Goal: Task Accomplishment & Management: Complete application form

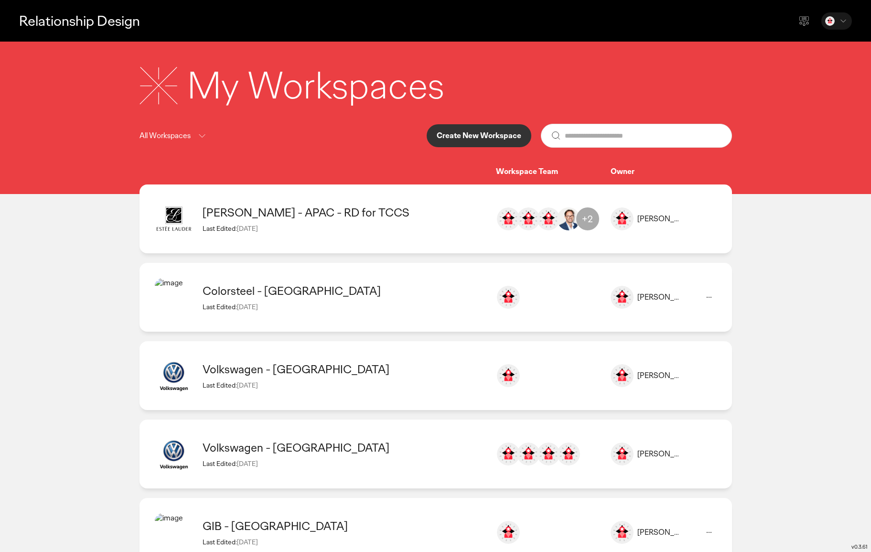
click at [477, 136] on p "Create New Workspace" at bounding box center [479, 136] width 85 height 8
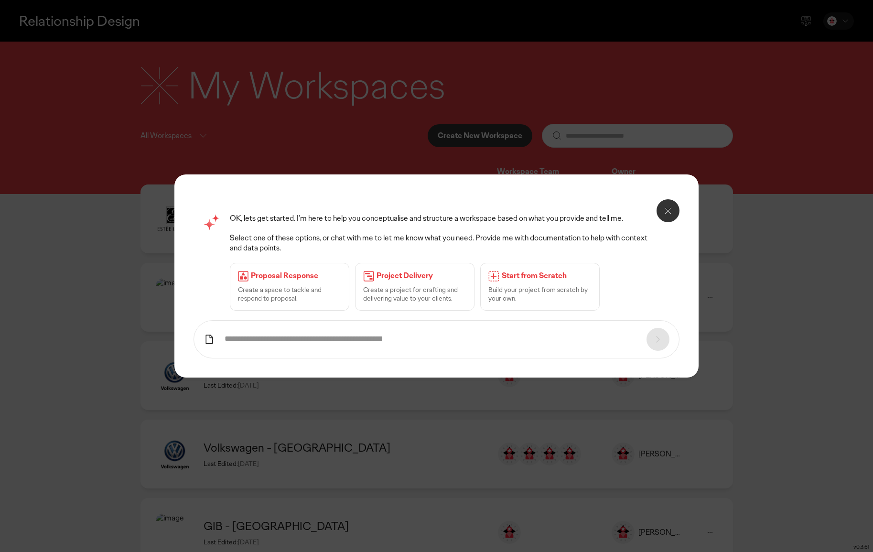
click at [273, 279] on p "Proposal Response" at bounding box center [296, 276] width 90 height 10
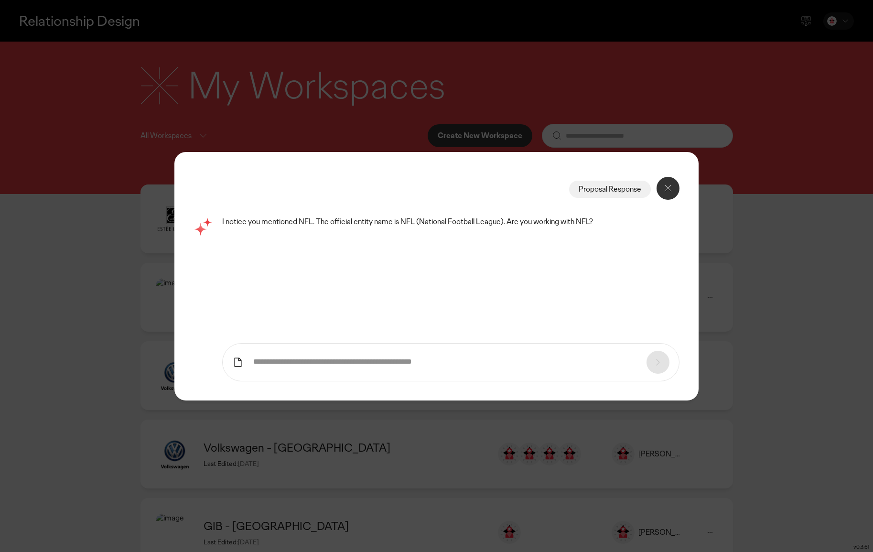
click at [333, 361] on input "text" at bounding box center [444, 362] width 383 height 10
drag, startPoint x: 660, startPoint y: 362, endPoint x: 500, endPoint y: 363, distance: 159.2
click at [658, 362] on form at bounding box center [450, 362] width 457 height 38
drag, startPoint x: 304, startPoint y: 348, endPoint x: 296, endPoint y: 360, distance: 14.1
click at [304, 349] on form at bounding box center [450, 362] width 457 height 38
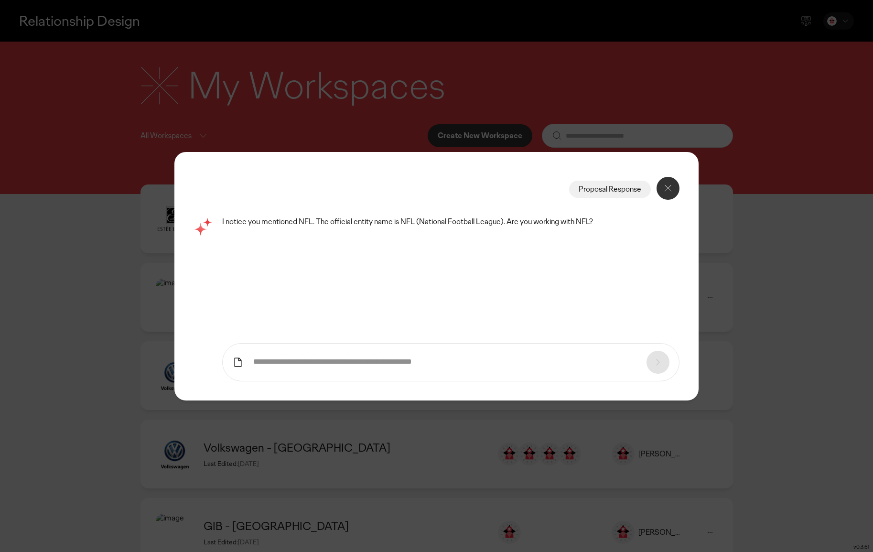
drag, startPoint x: 295, startPoint y: 361, endPoint x: 371, endPoint y: 362, distance: 75.5
click at [296, 361] on input "text" at bounding box center [444, 362] width 383 height 10
drag, startPoint x: 346, startPoint y: 360, endPoint x: 250, endPoint y: 364, distance: 95.7
click at [343, 360] on input "text" at bounding box center [444, 362] width 383 height 10
click at [239, 363] on icon at bounding box center [237, 362] width 11 height 11
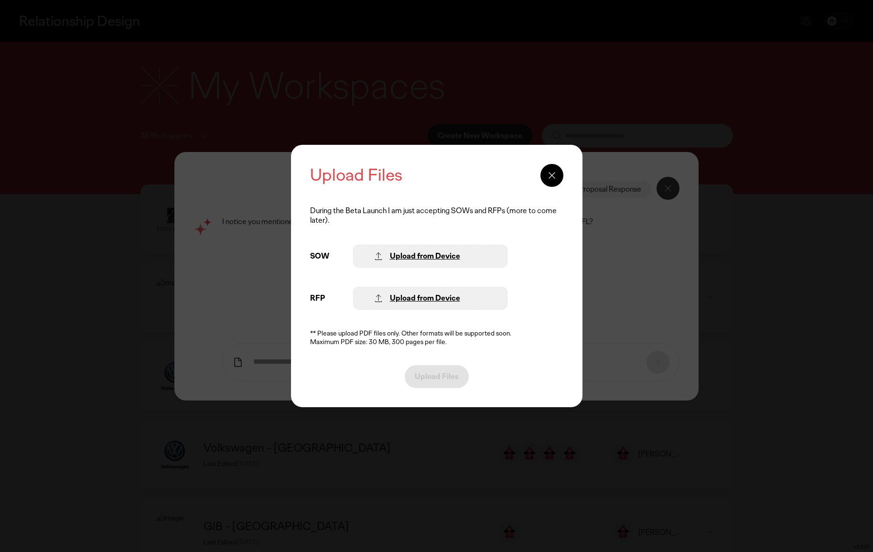
click at [429, 299] on div "Upload from Device" at bounding box center [425, 298] width 70 height 10
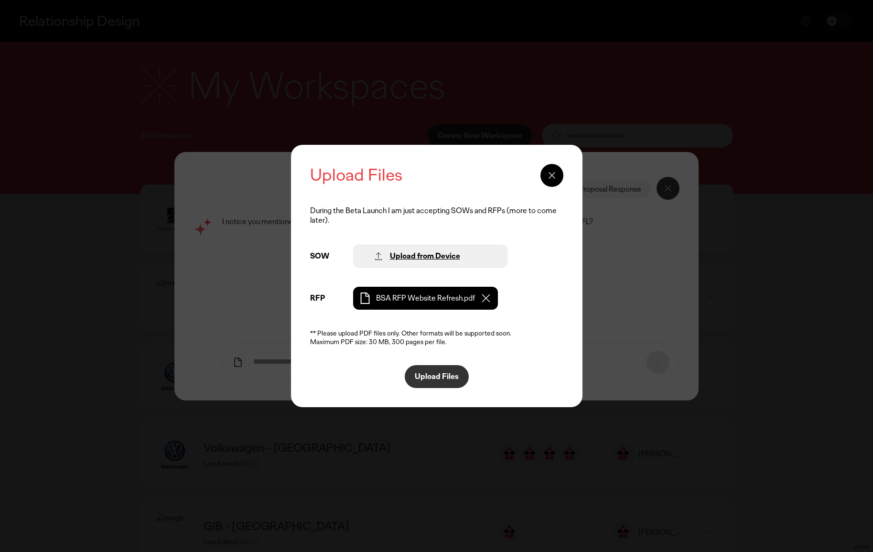
click at [430, 256] on div "Upload from Device" at bounding box center [425, 256] width 70 height 10
click at [451, 380] on p "Upload Files" at bounding box center [437, 377] width 44 height 8
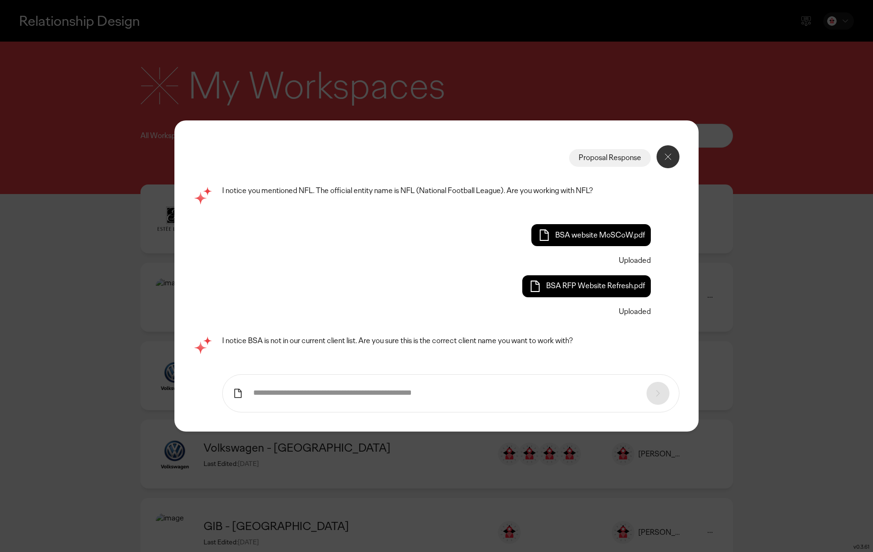
drag, startPoint x: 304, startPoint y: 392, endPoint x: 352, endPoint y: 387, distance: 47.6
click at [305, 393] on input "text" at bounding box center [444, 393] width 383 height 10
click at [671, 155] on icon at bounding box center [668, 156] width 11 height 11
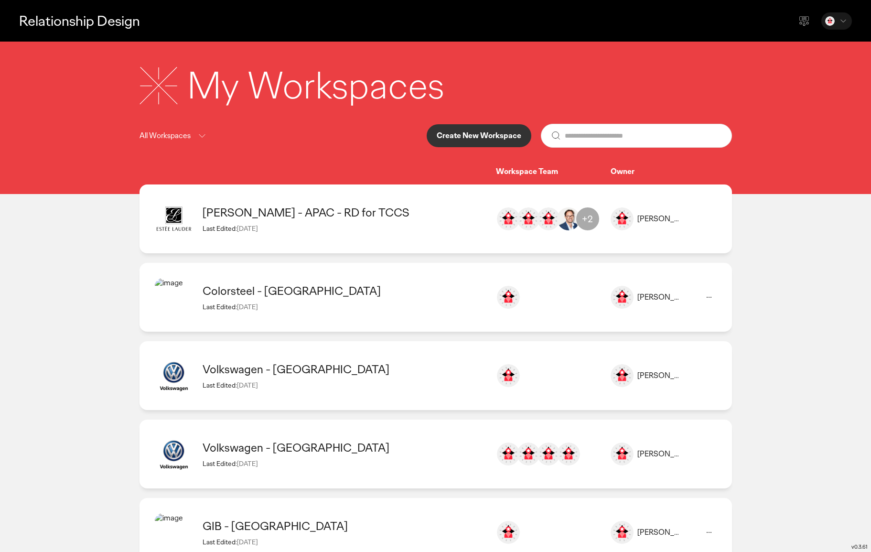
click at [485, 135] on p "Create New Workspace" at bounding box center [479, 136] width 85 height 8
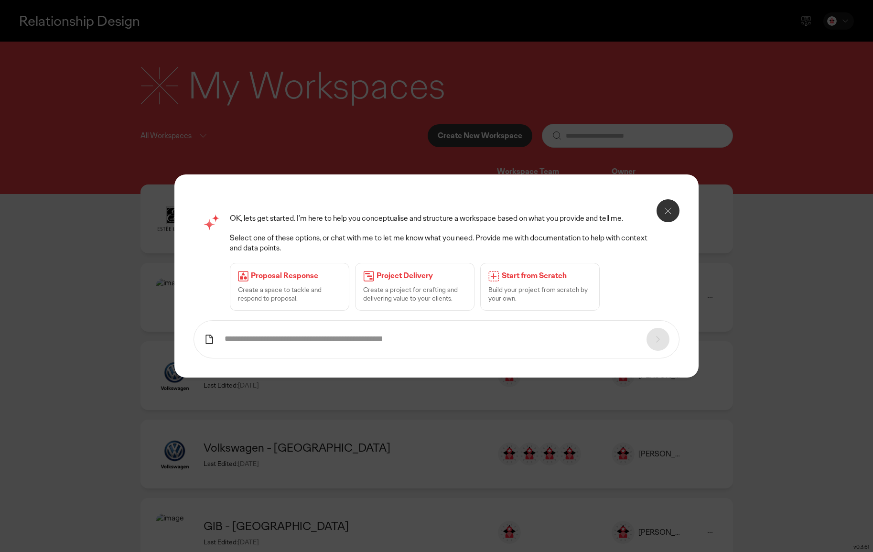
click at [309, 276] on p "Proposal Response" at bounding box center [296, 276] width 90 height 10
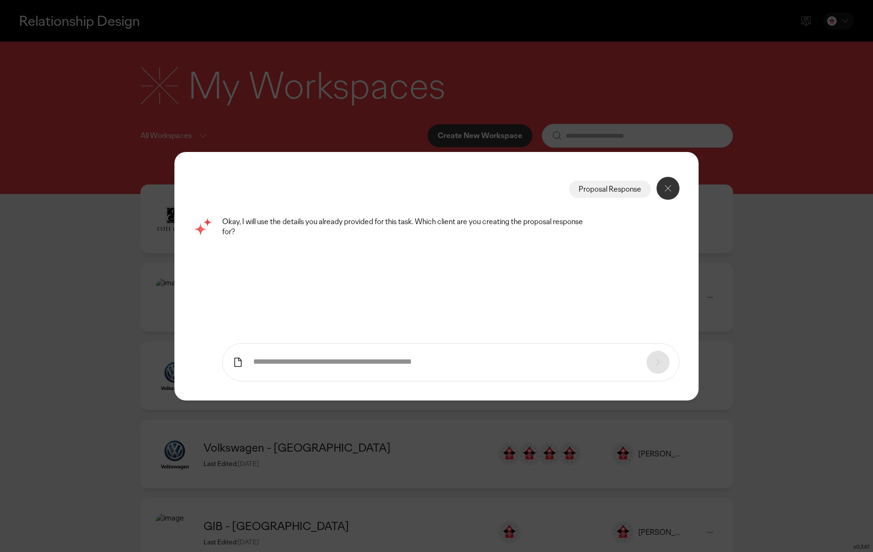
click at [315, 362] on input "text" at bounding box center [444, 362] width 383 height 10
click at [234, 361] on icon at bounding box center [237, 362] width 11 height 11
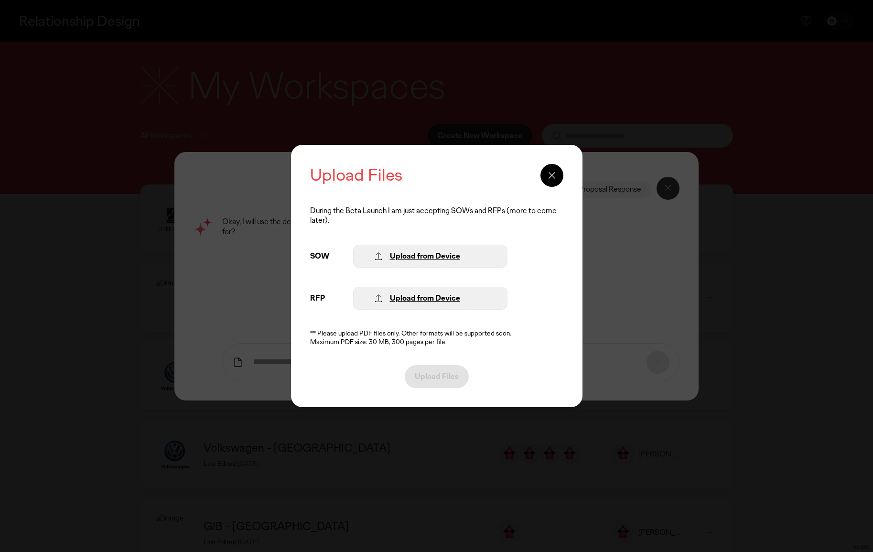
click at [397, 257] on div "Upload from Device" at bounding box center [425, 256] width 70 height 10
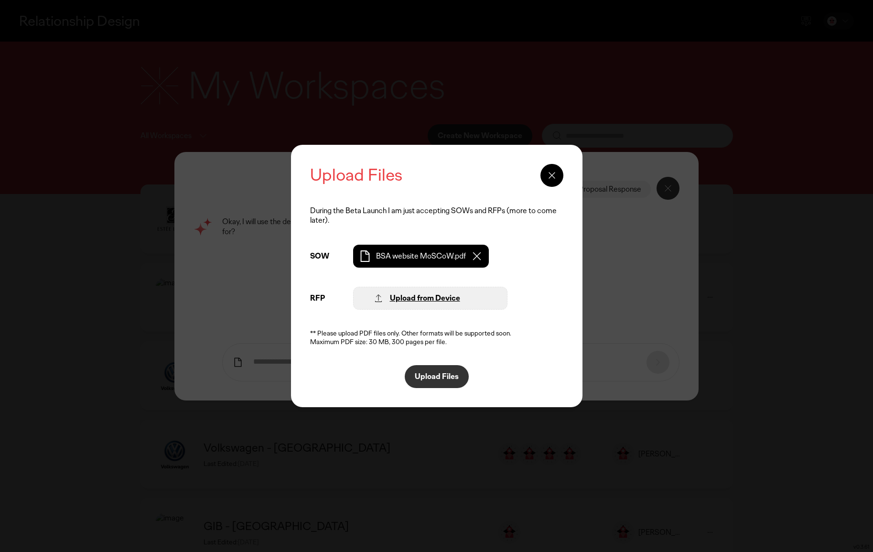
click at [423, 295] on div "Upload from Device" at bounding box center [425, 298] width 70 height 10
click at [446, 375] on p "Upload Files" at bounding box center [437, 377] width 44 height 8
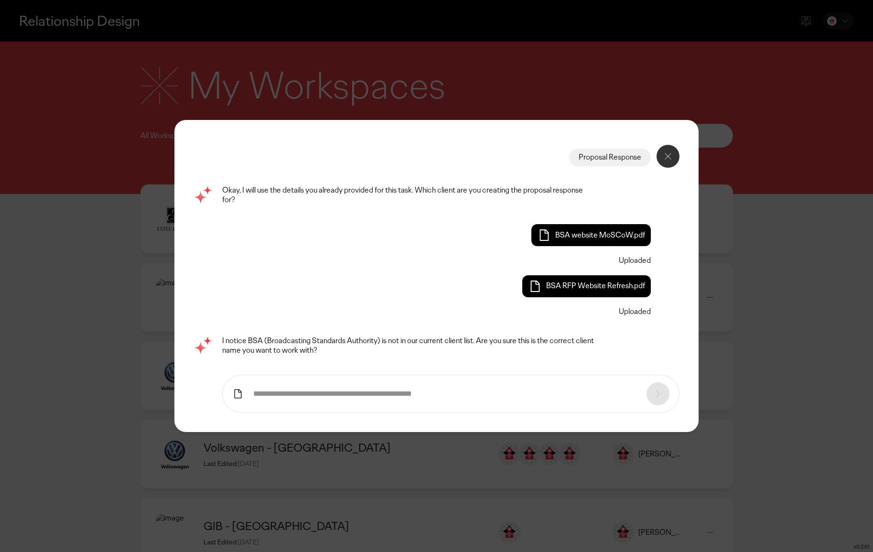
drag, startPoint x: 388, startPoint y: 402, endPoint x: 390, endPoint y: 393, distance: 9.4
click at [388, 401] on form at bounding box center [450, 394] width 457 height 38
click at [390, 392] on input "text" at bounding box center [444, 394] width 383 height 10
type input "***"
click at [659, 390] on icon at bounding box center [657, 393] width 11 height 11
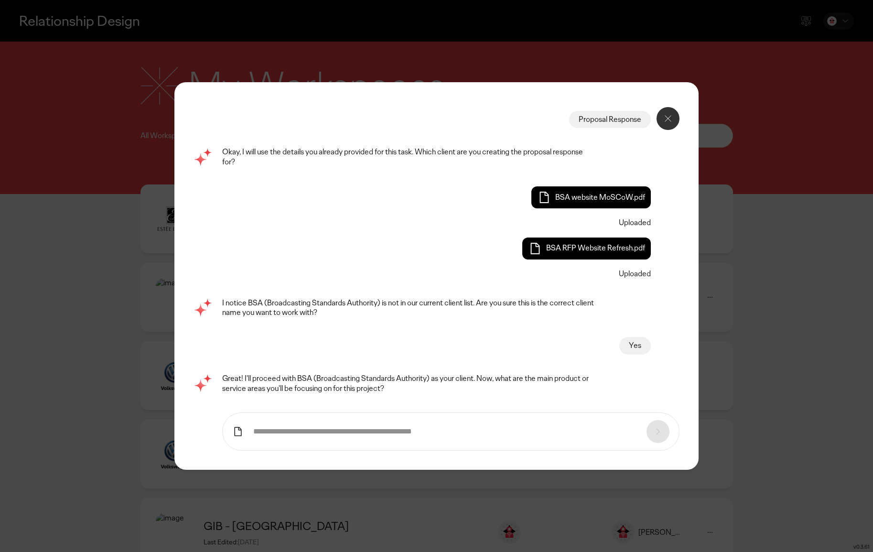
click at [322, 434] on input "text" at bounding box center [444, 432] width 383 height 10
click at [288, 434] on input "text" at bounding box center [444, 432] width 383 height 10
paste input "**********"
type input "**********"
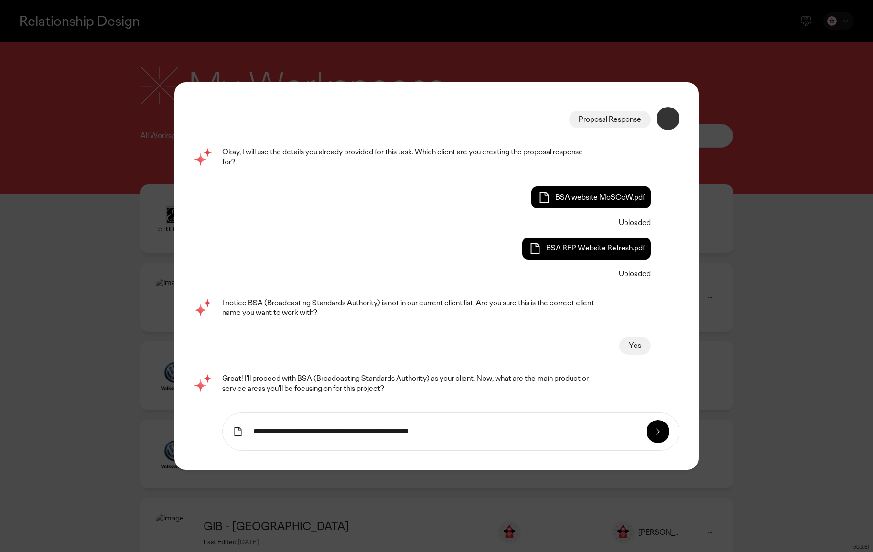
click at [657, 423] on div at bounding box center [658, 431] width 23 height 23
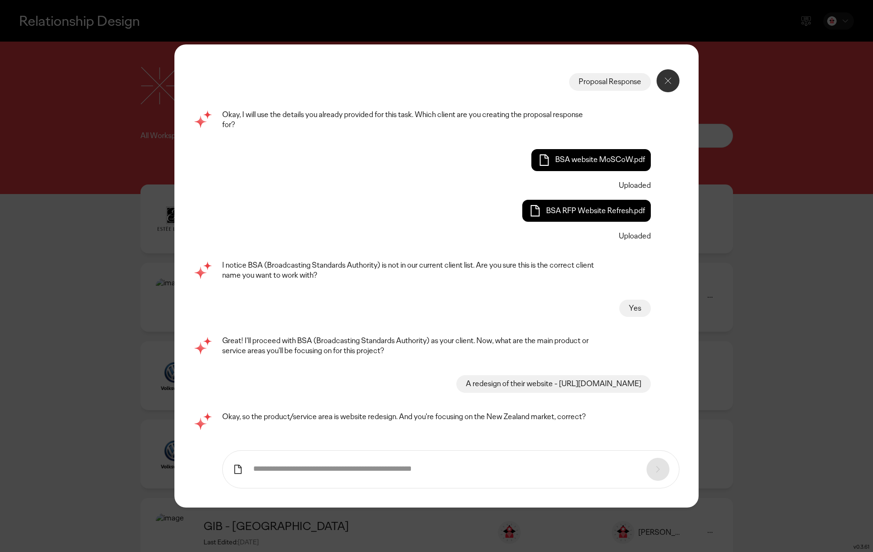
click at [398, 467] on input "text" at bounding box center [444, 469] width 383 height 10
type input "**********"
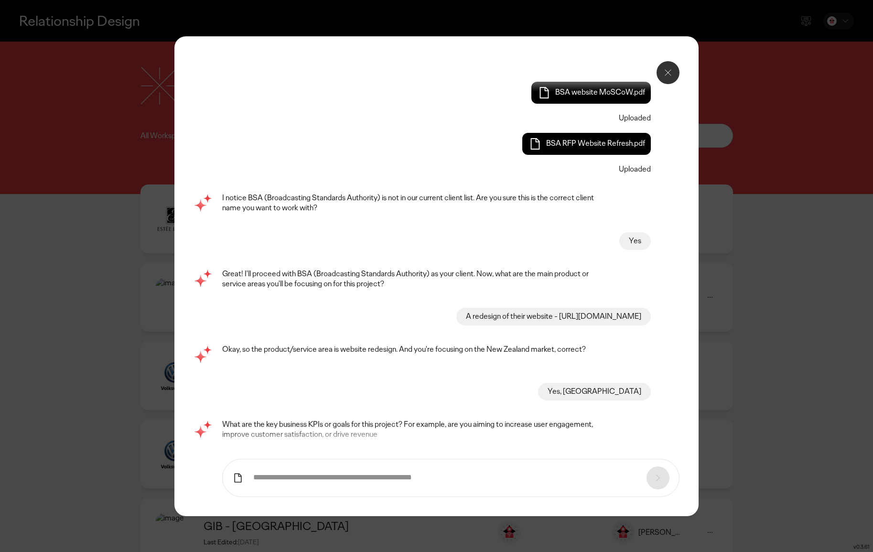
scroll to position [59, 0]
type input "*"
type input "**********"
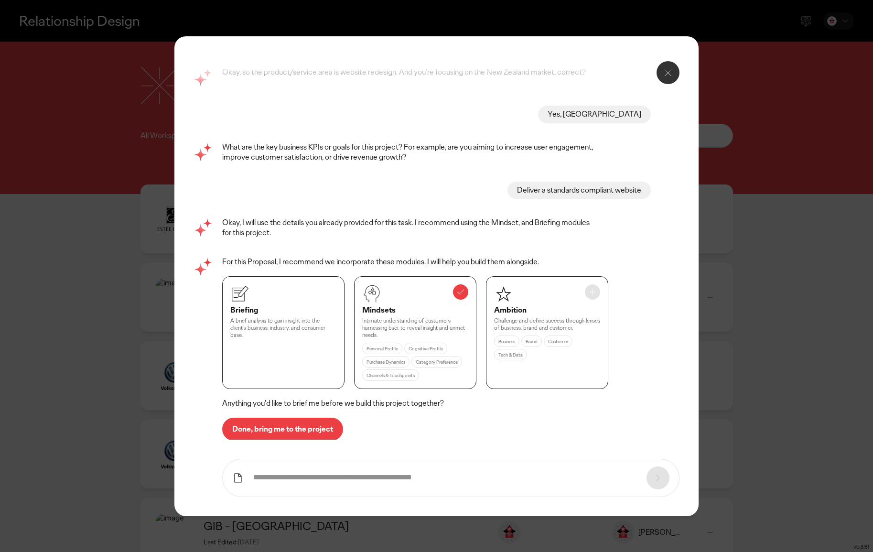
scroll to position [341, 0]
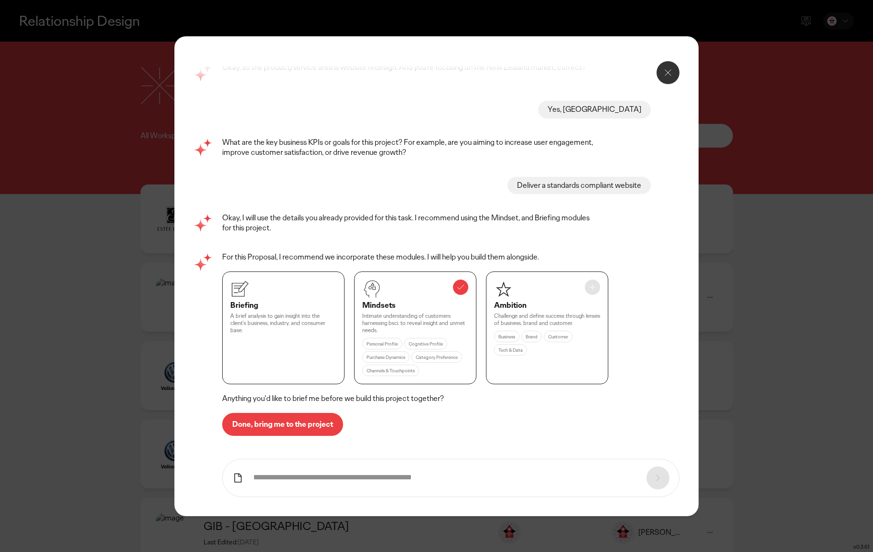
click at [302, 419] on button "Done, bring me to the project" at bounding box center [282, 424] width 121 height 23
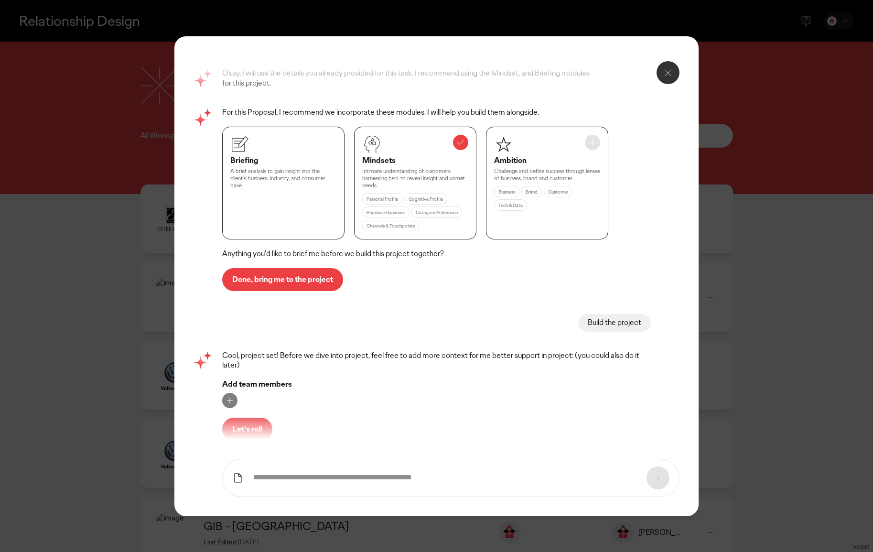
scroll to position [487, 0]
click at [595, 139] on icon at bounding box center [593, 142] width 10 height 10
click at [285, 275] on p "Done, bring me to the project" at bounding box center [282, 279] width 101 height 8
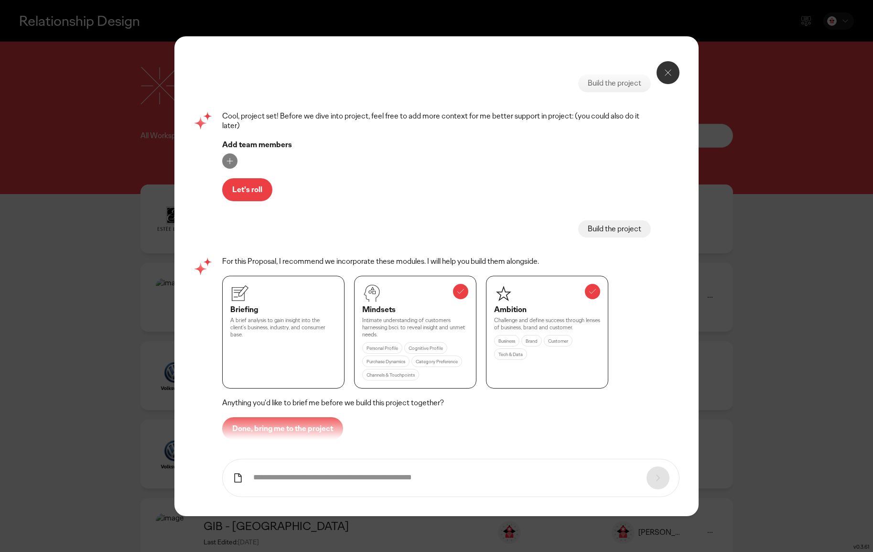
scroll to position [729, 0]
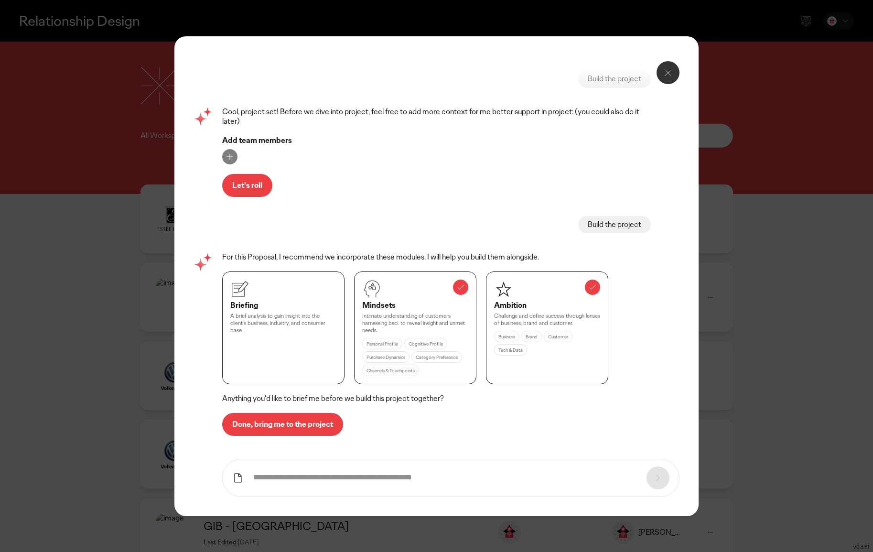
drag, startPoint x: 303, startPoint y: 424, endPoint x: 323, endPoint y: 424, distance: 19.6
click at [304, 424] on p "Done, bring me to the project" at bounding box center [282, 425] width 101 height 8
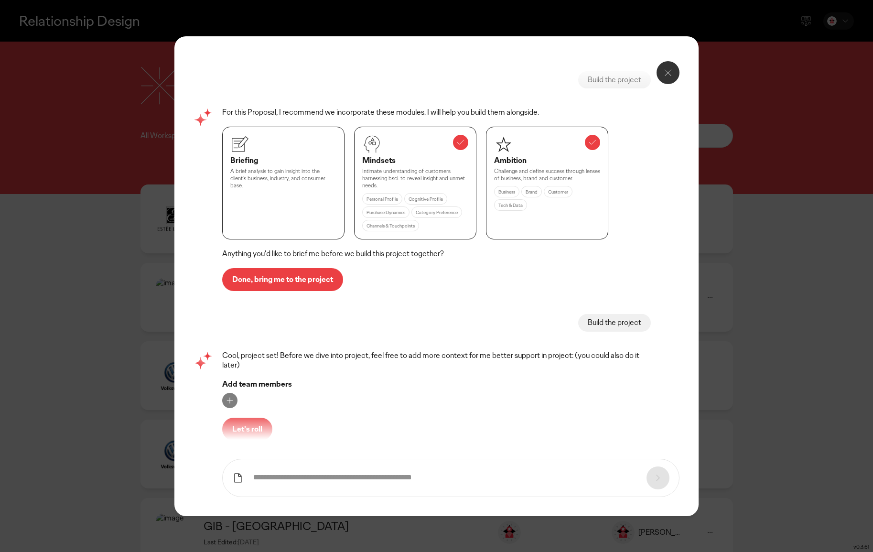
scroll to position [875, 0]
click at [258, 426] on p "Let's roll" at bounding box center [247, 428] width 30 height 8
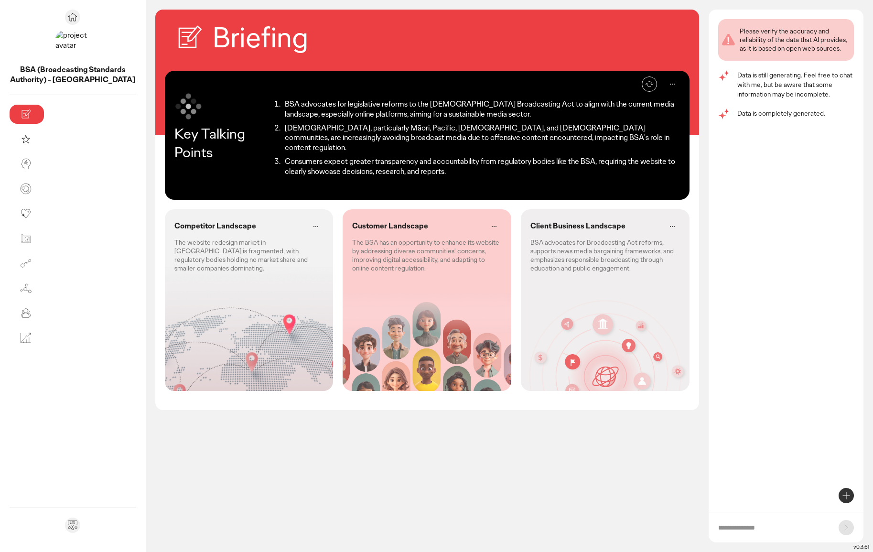
drag, startPoint x: 232, startPoint y: 429, endPoint x: 196, endPoint y: 378, distance: 62.7
click at [232, 427] on div "Briefing Re-generate Key Talking Points BSA advocates for legislative reforms t…" at bounding box center [427, 281] width 544 height 543
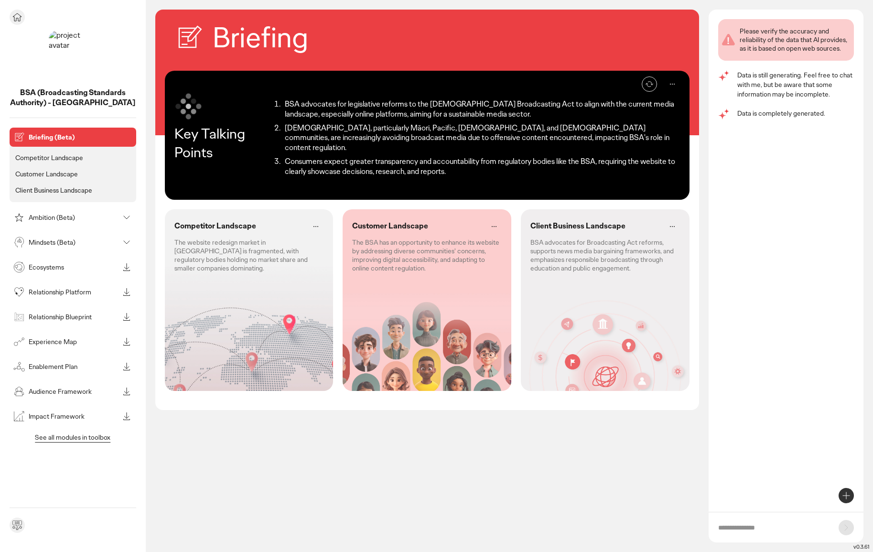
click at [46, 156] on p "Competitor Landscape" at bounding box center [49, 157] width 68 height 9
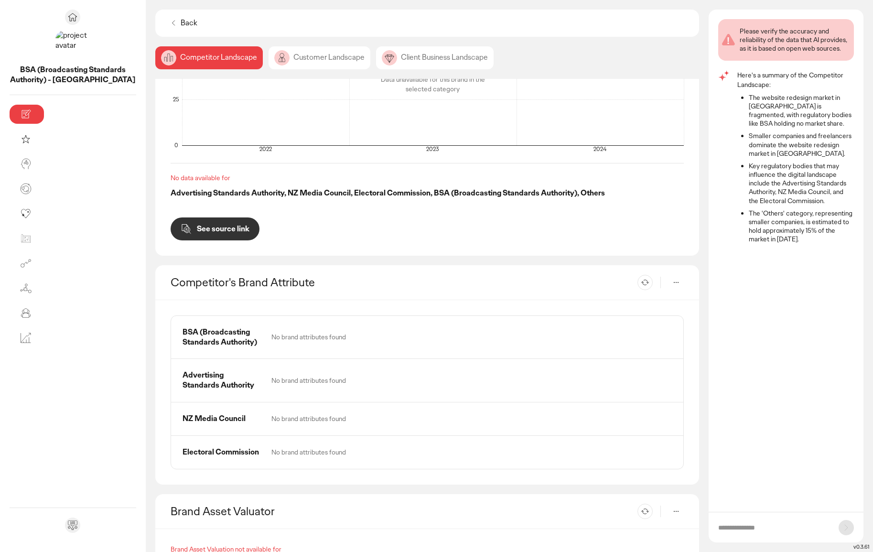
scroll to position [290, 0]
